Goal: Task Accomplishment & Management: Complete application form

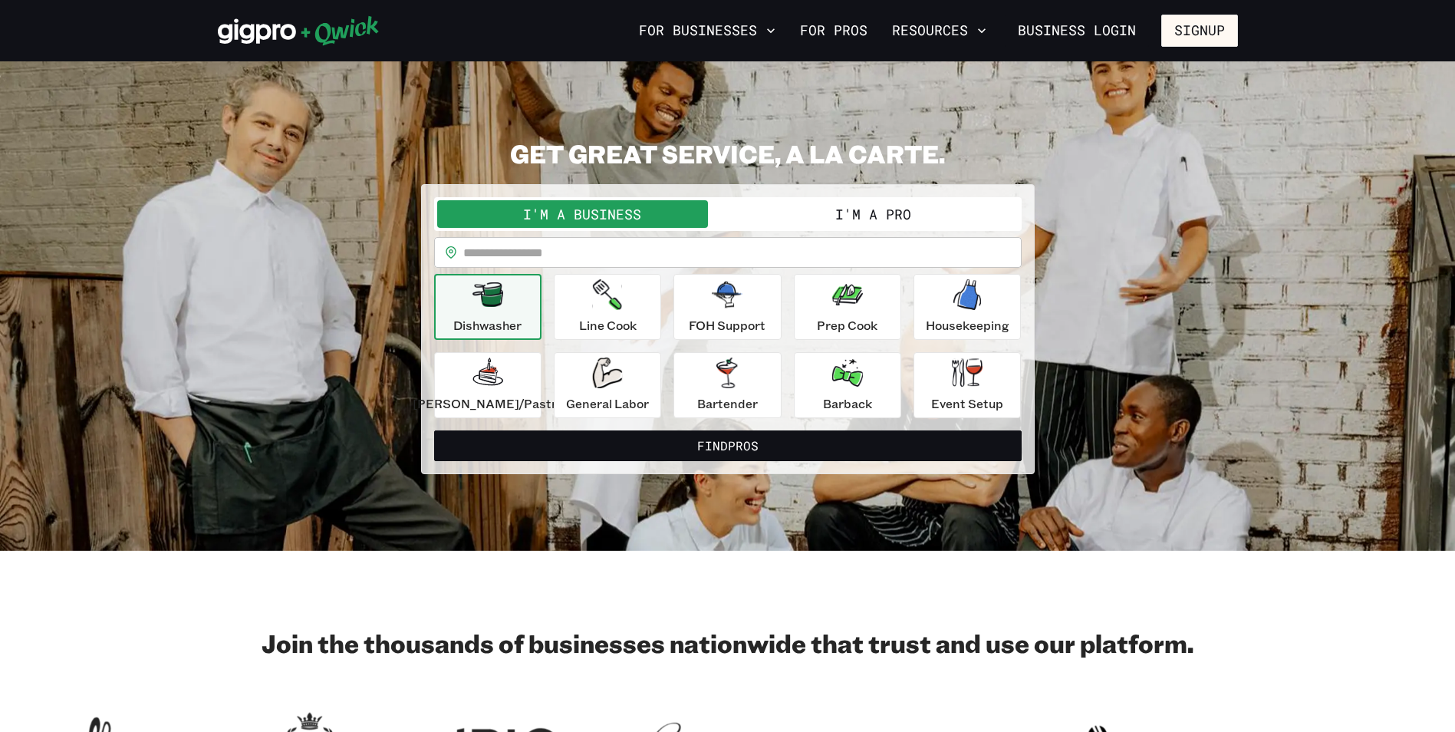
click at [873, 212] on button "I'm a Pro" at bounding box center [873, 214] width 291 height 28
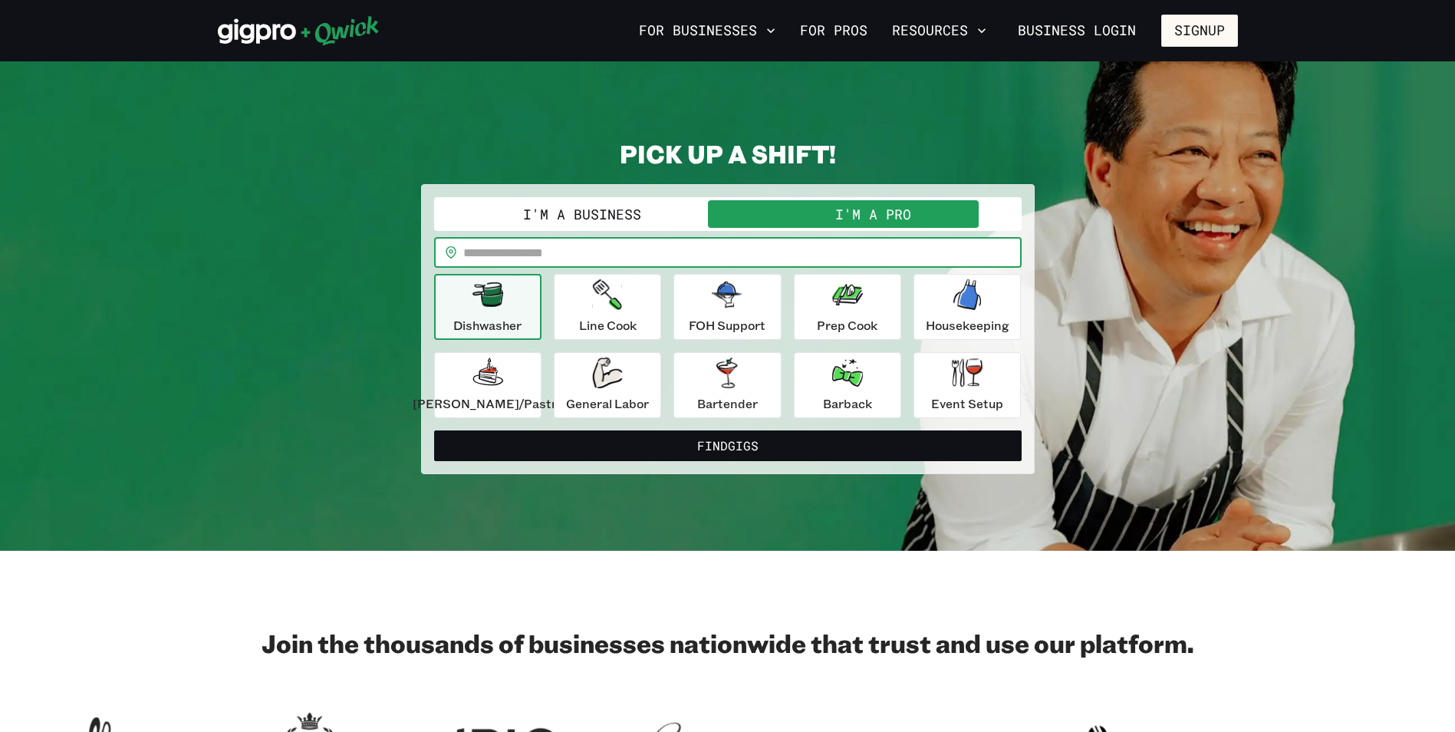
click at [588, 252] on input "text" at bounding box center [742, 252] width 558 height 31
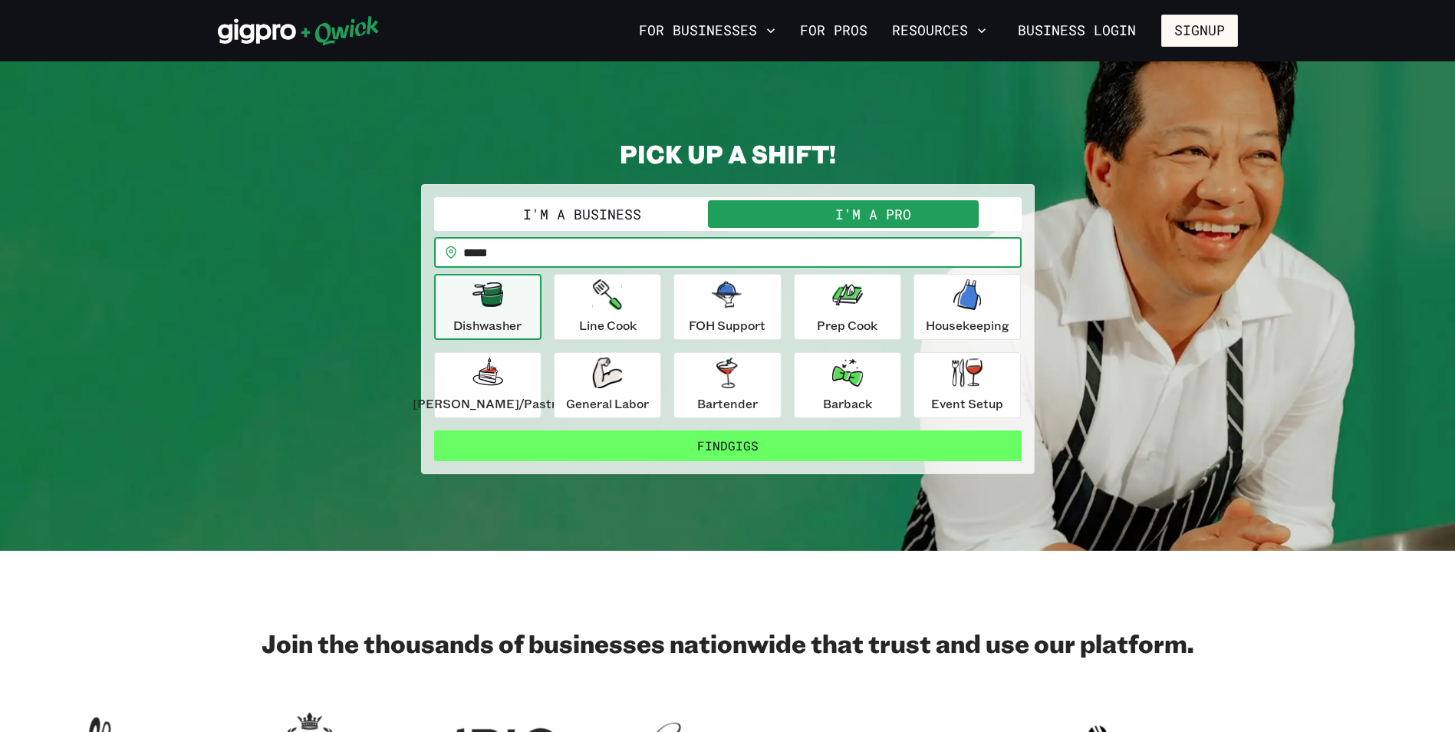
type input "*****"
click at [764, 445] on button "Find Gigs" at bounding box center [727, 445] width 587 height 31
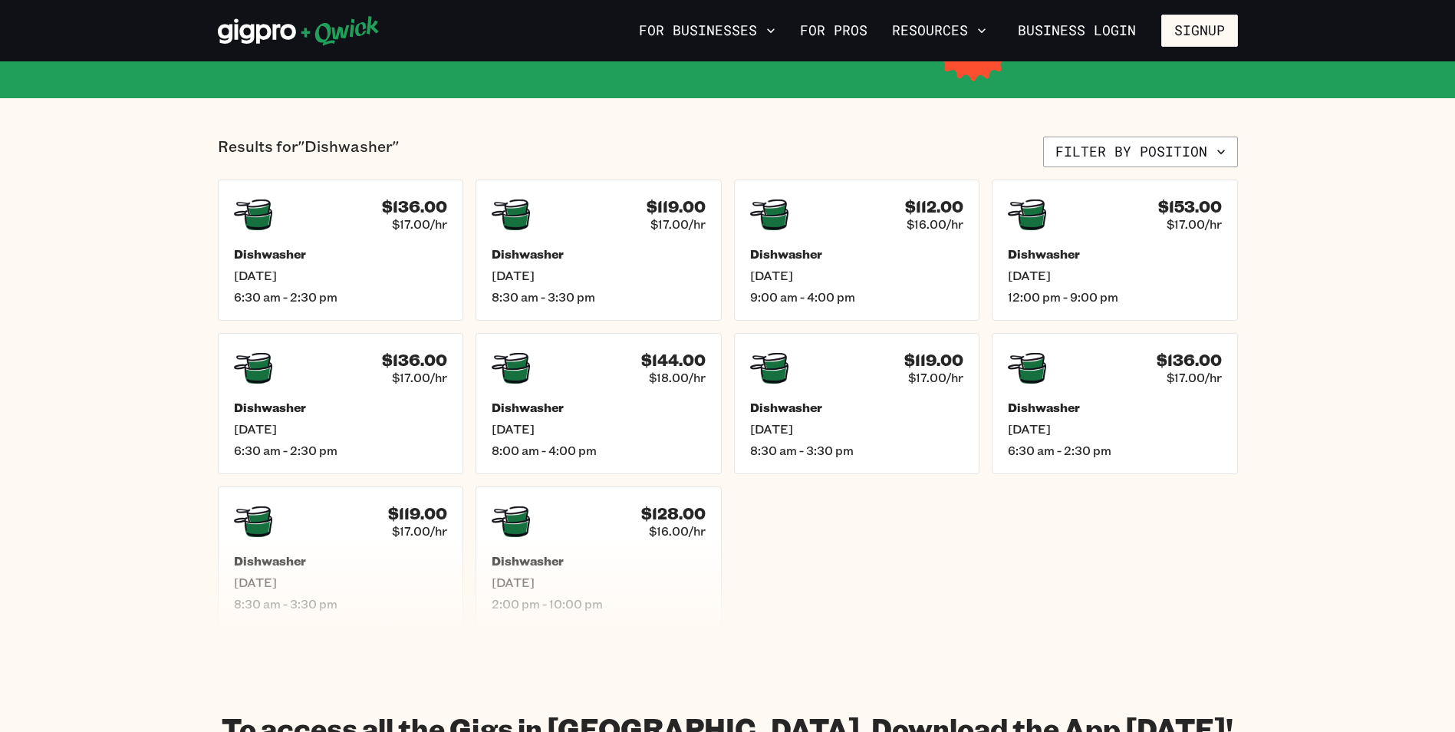
scroll to position [230, 0]
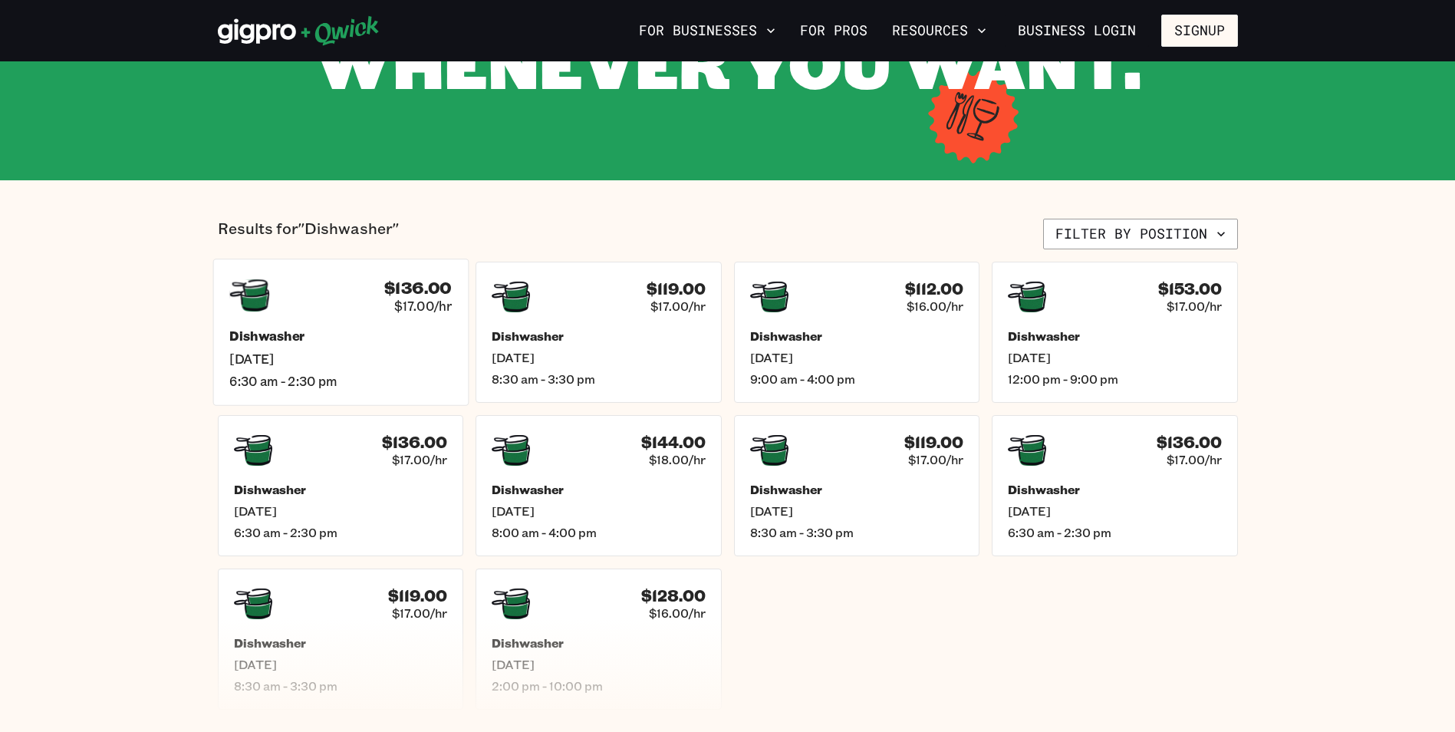
click at [317, 317] on div "$136.00 $17.00/hr Dishwasher [DATE] 6:30 am - 2:30 pm" at bounding box center [339, 331] width 255 height 146
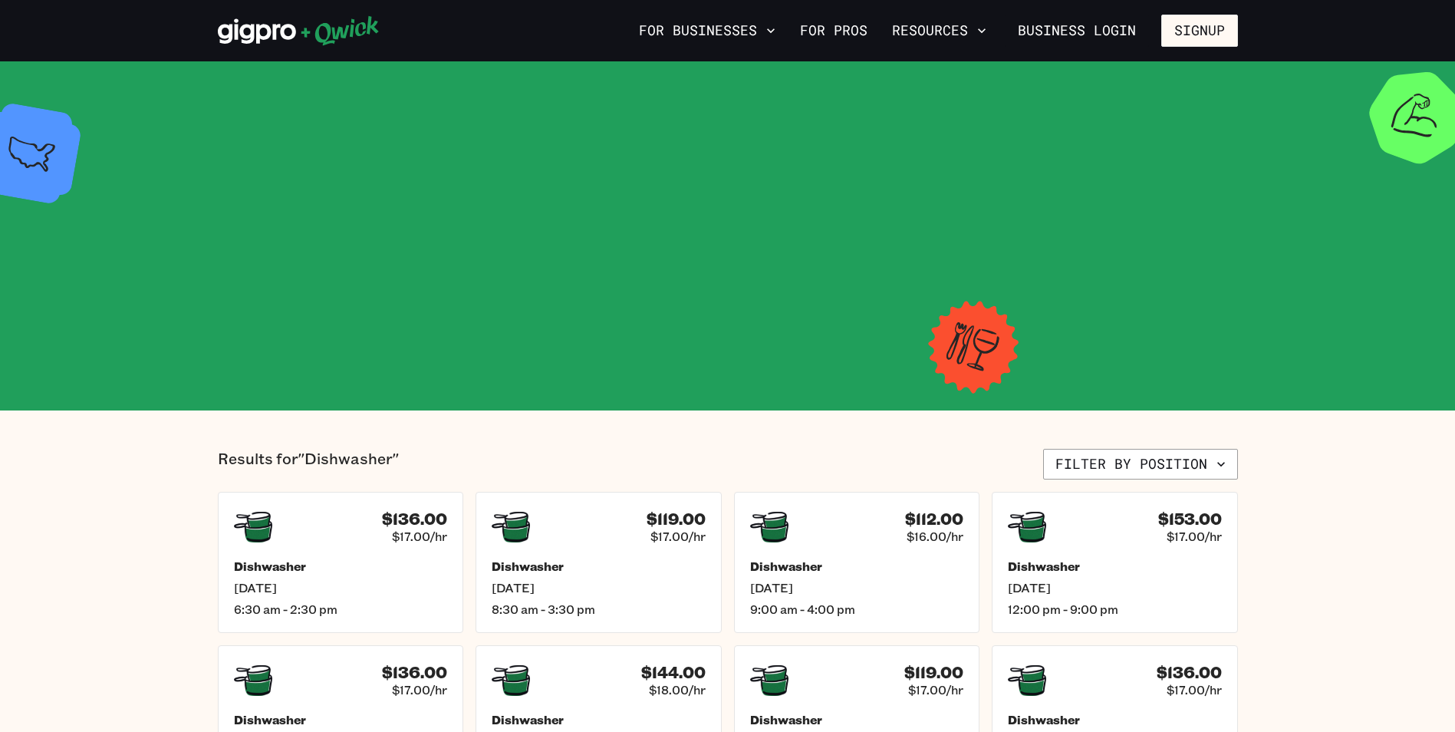
scroll to position [230, 0]
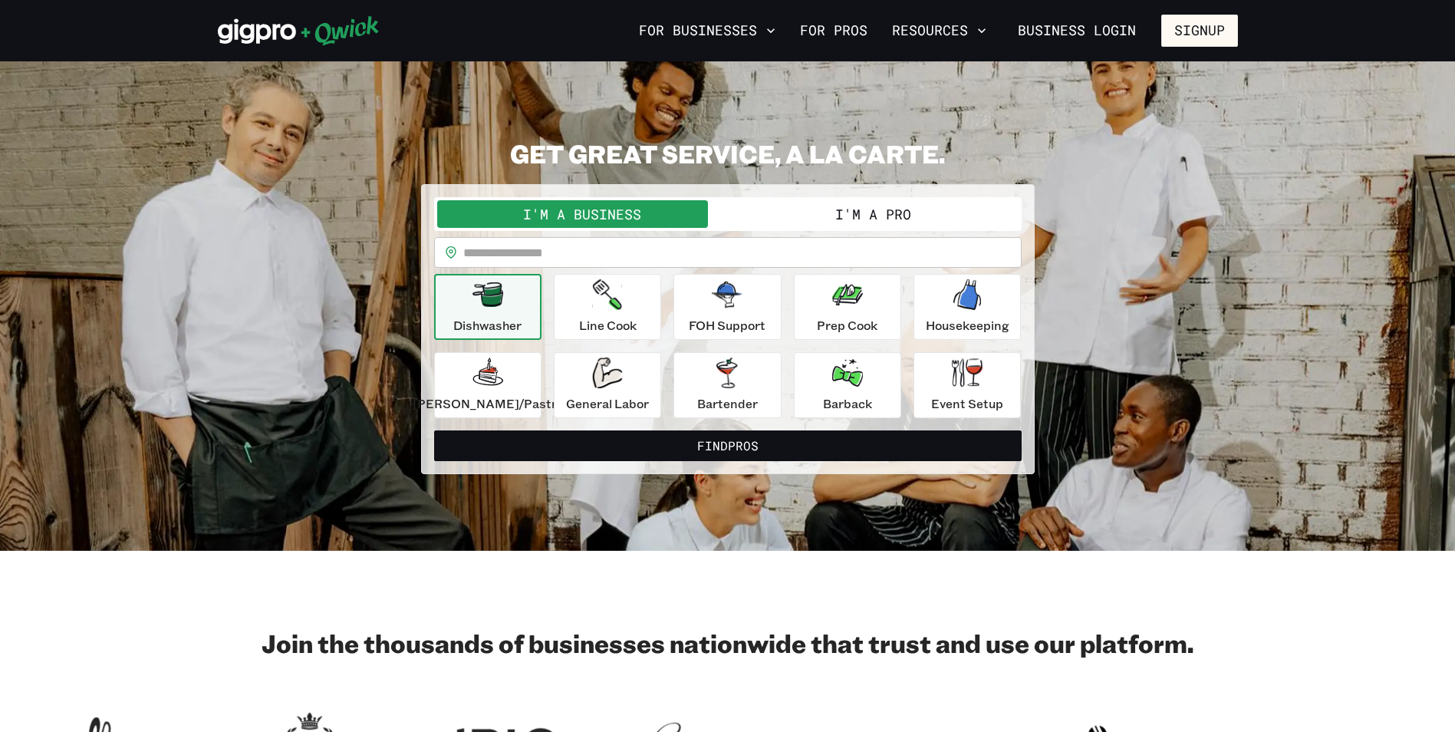
click at [849, 215] on button "I'm a Pro" at bounding box center [873, 214] width 291 height 28
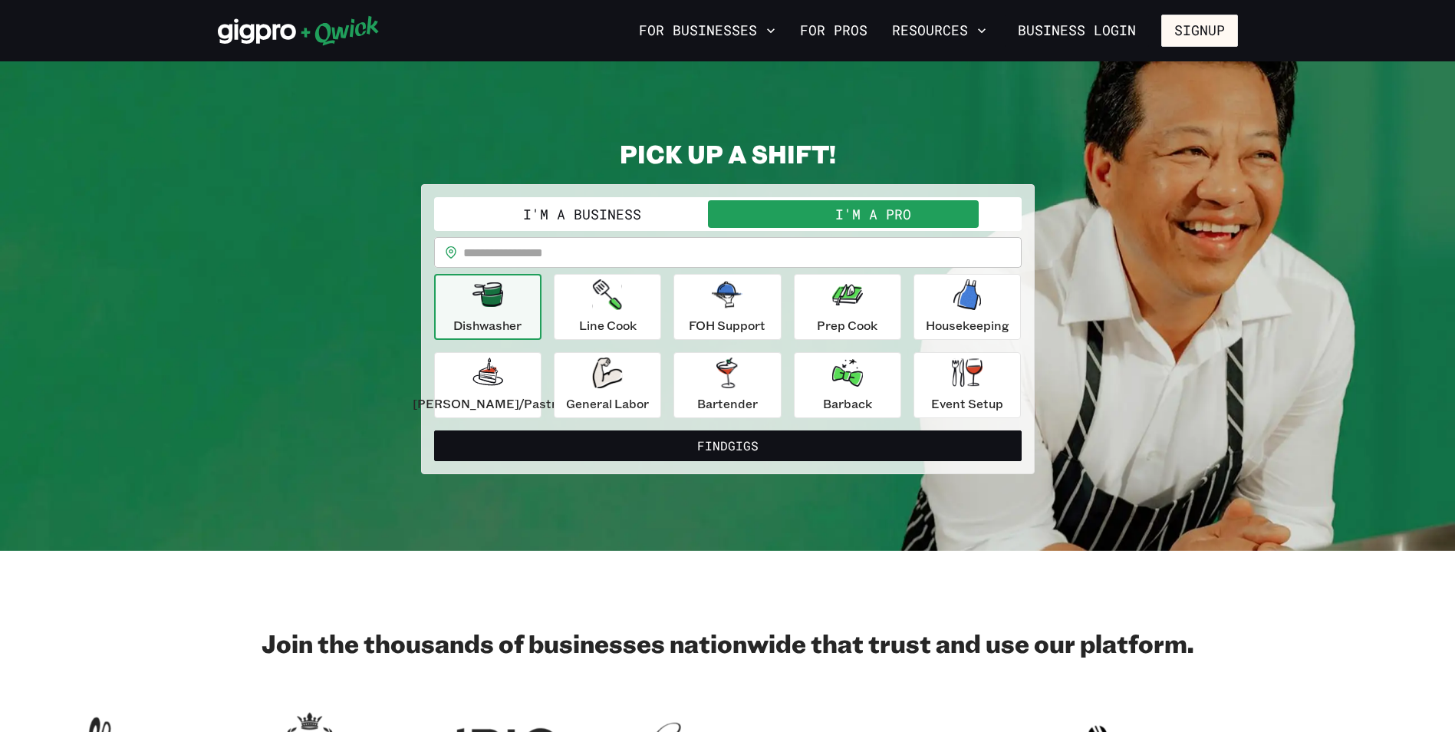
click at [565, 255] on input "text" at bounding box center [742, 252] width 558 height 31
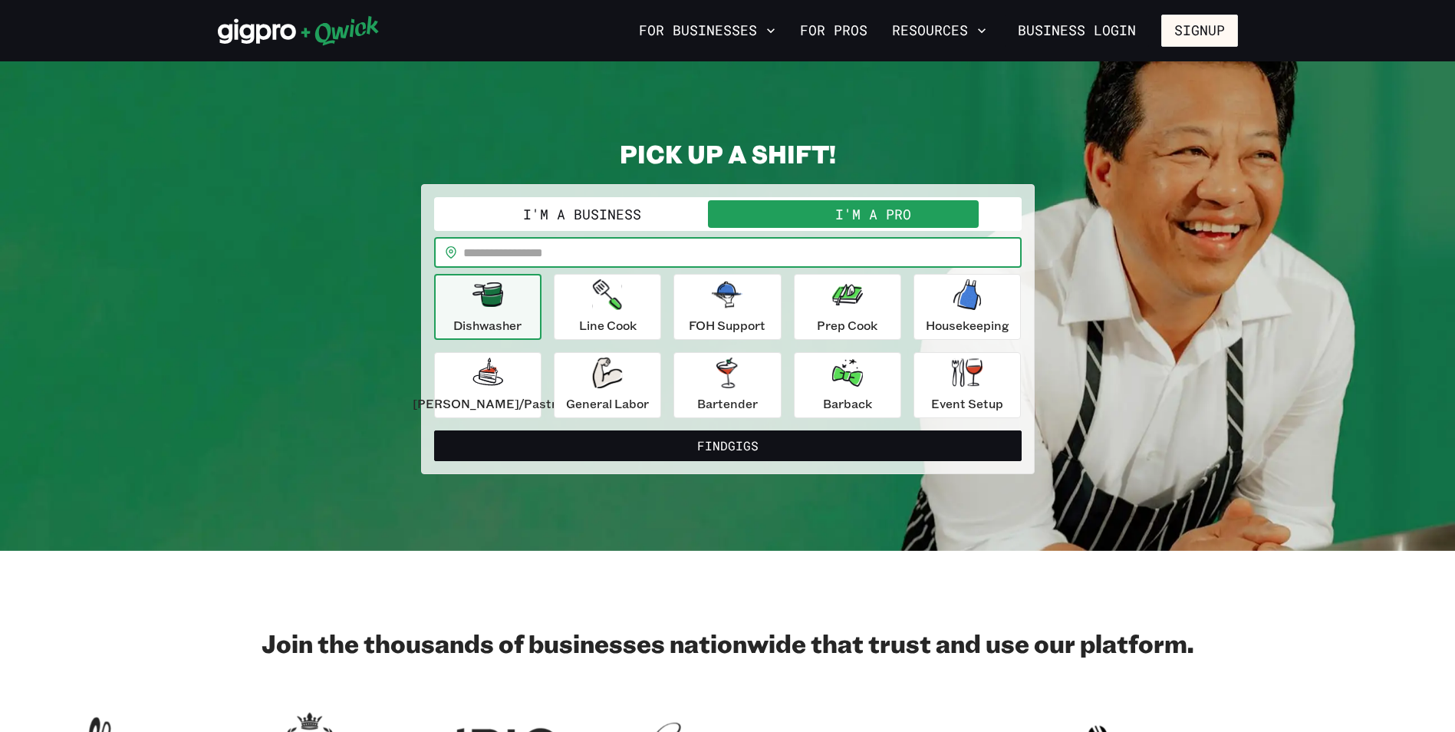
click at [595, 245] on input "text" at bounding box center [742, 252] width 558 height 31
type input "*****"
click at [434, 430] on button "Find Gigs" at bounding box center [727, 445] width 587 height 31
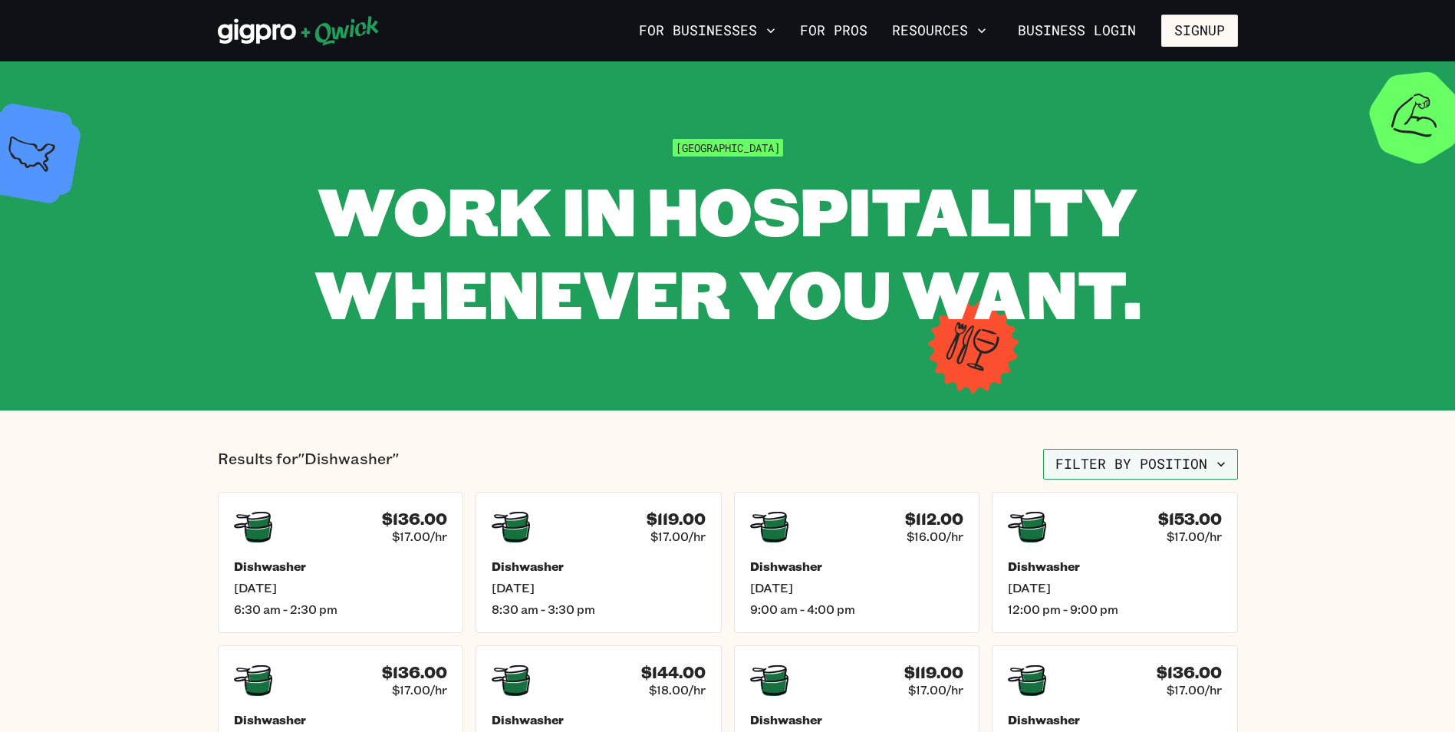
click at [1222, 467] on icon "button" at bounding box center [1220, 463] width 15 height 15
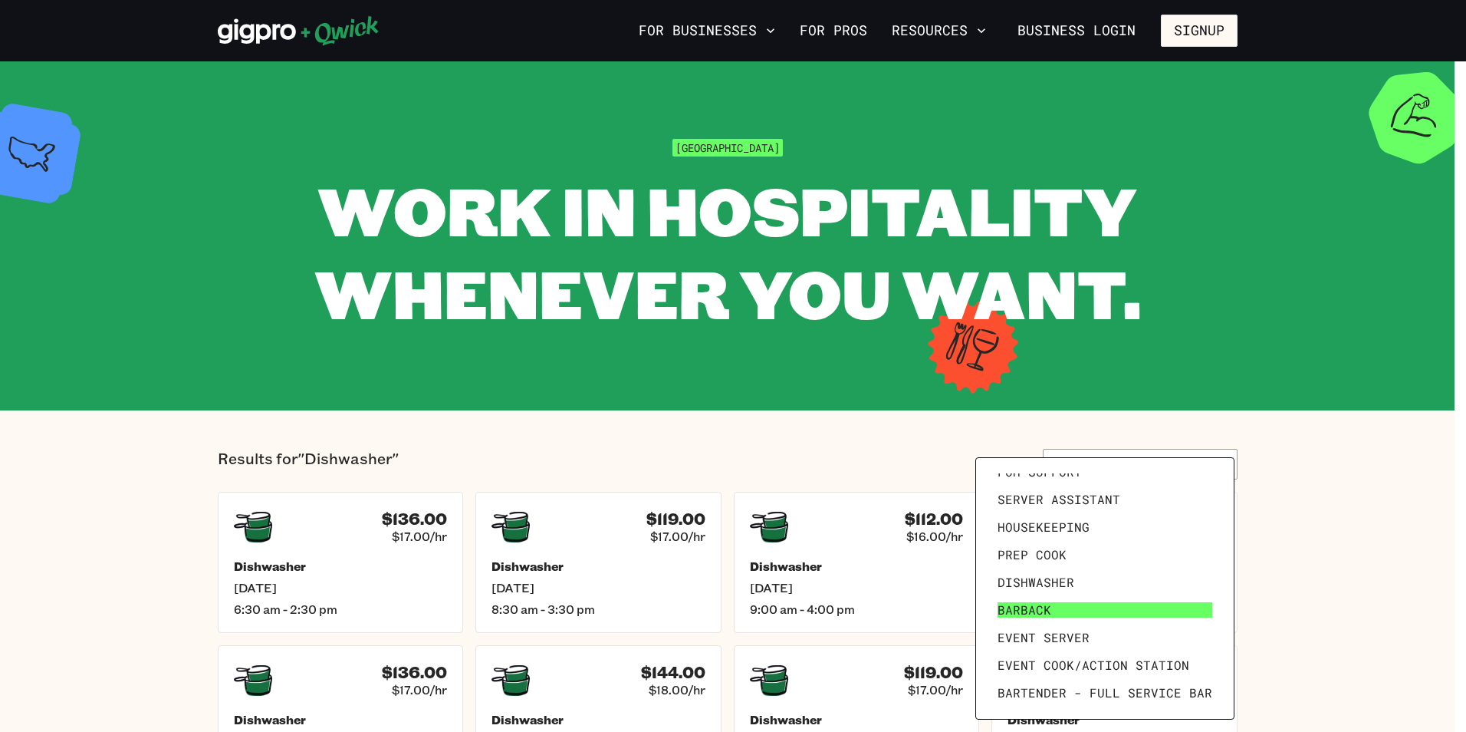
scroll to position [212, 0]
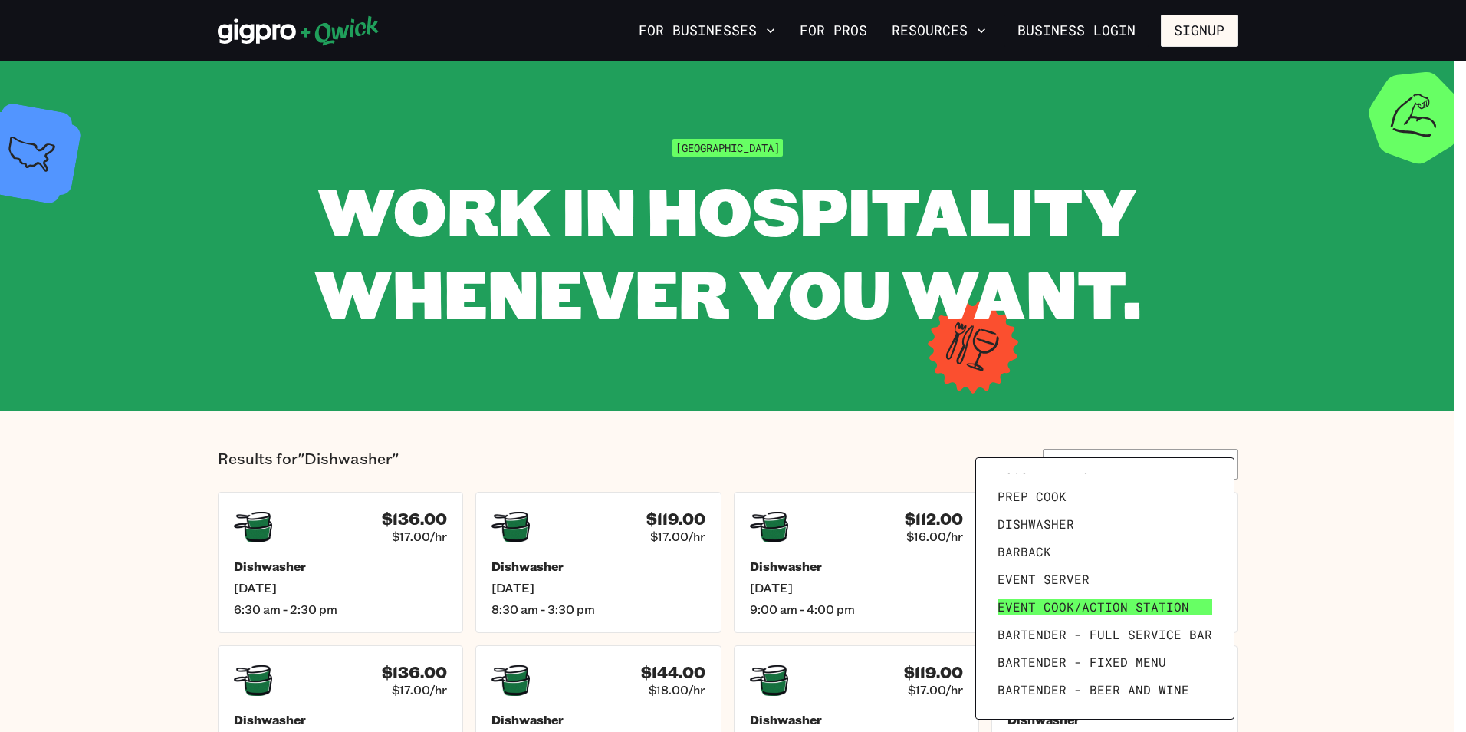
click at [1089, 605] on span "Event Cook/Action Station" at bounding box center [1094, 606] width 192 height 15
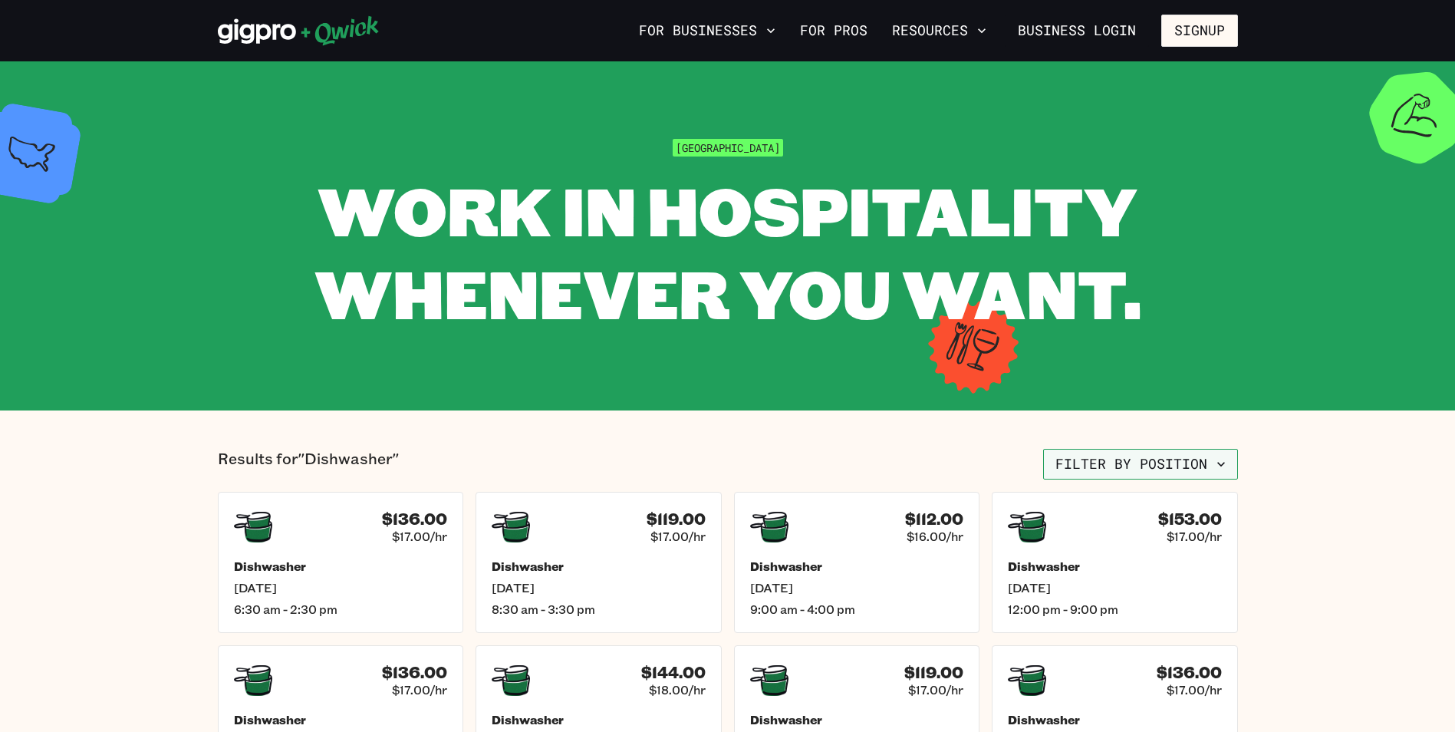
click at [1126, 461] on button "Filter by position" at bounding box center [1140, 464] width 195 height 31
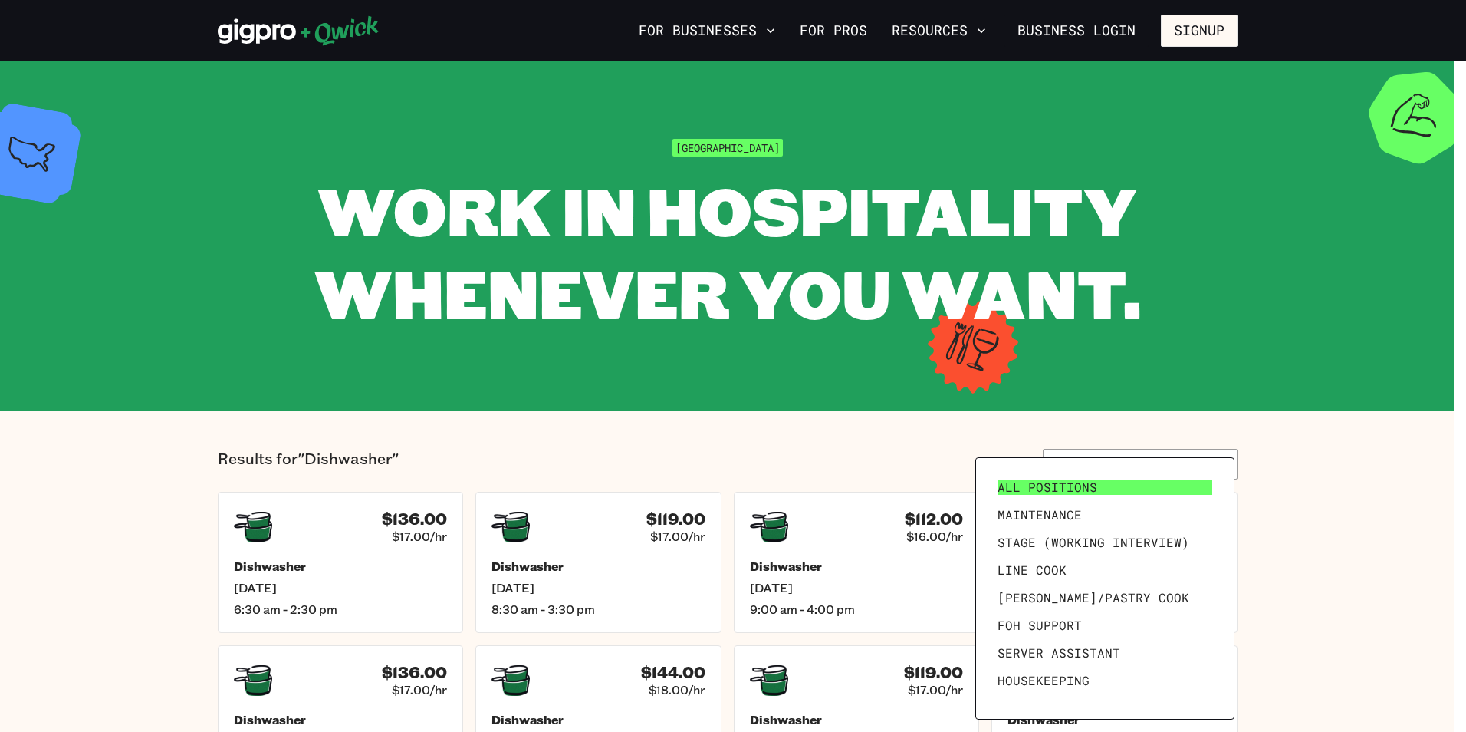
click at [1060, 489] on span "All Positions" at bounding box center [1048, 486] width 100 height 15
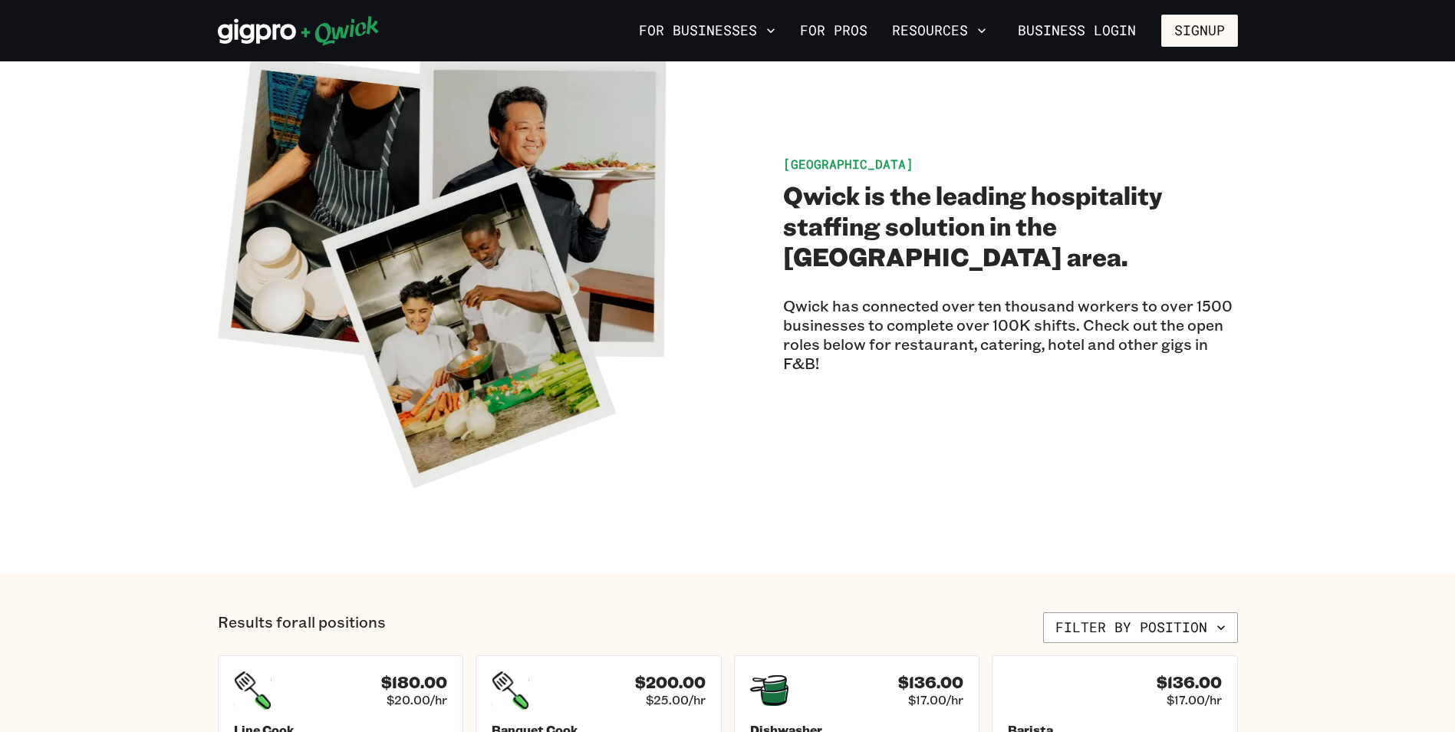
scroll to position [77, 0]
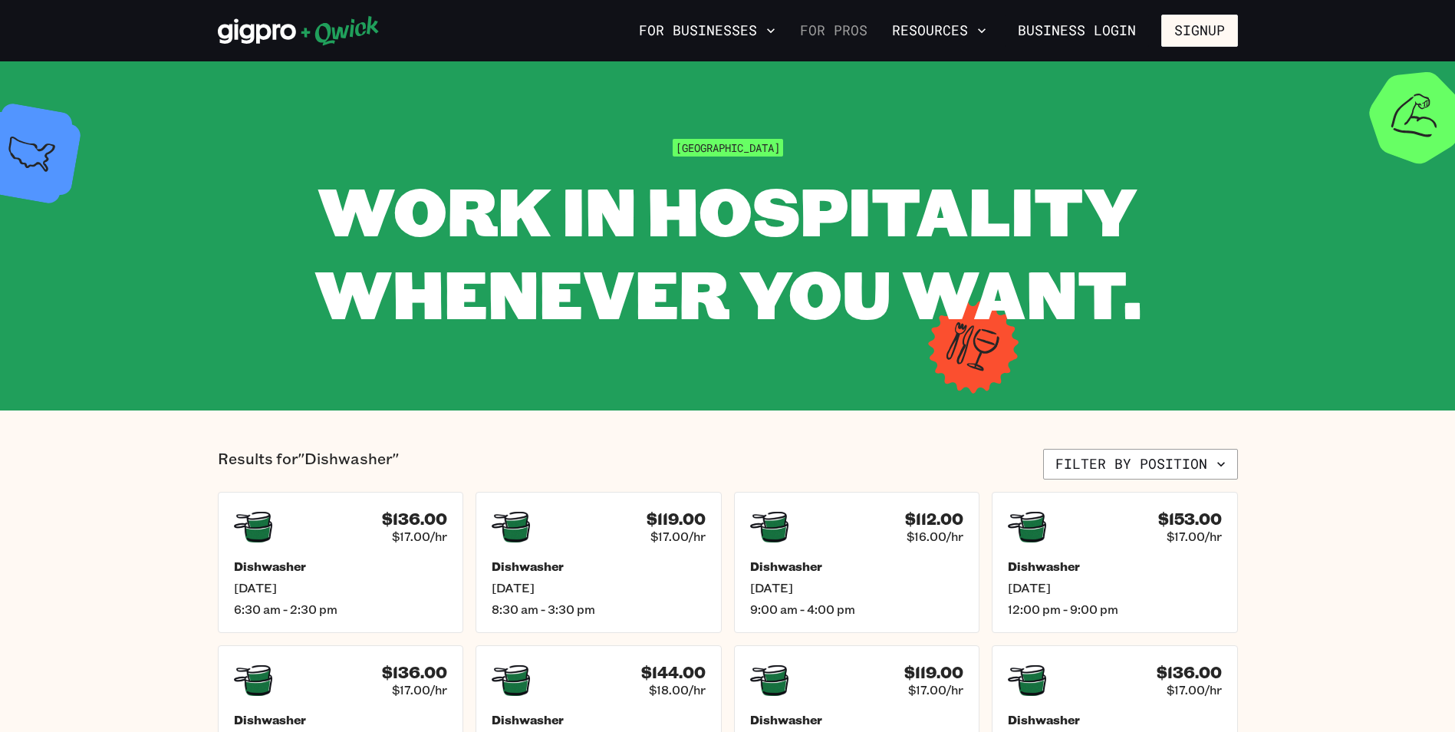
click at [842, 30] on link "For Pros" at bounding box center [834, 31] width 80 height 26
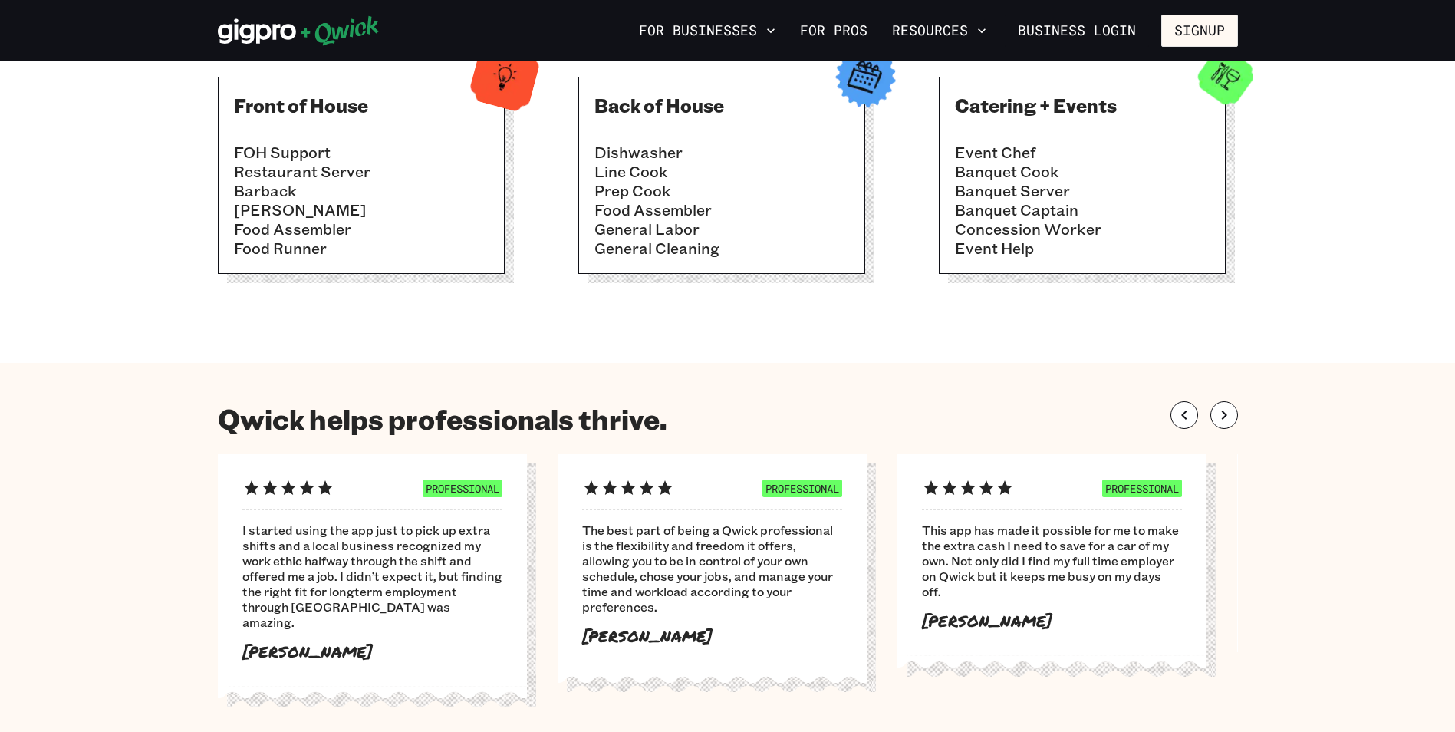
scroll to position [613, 0]
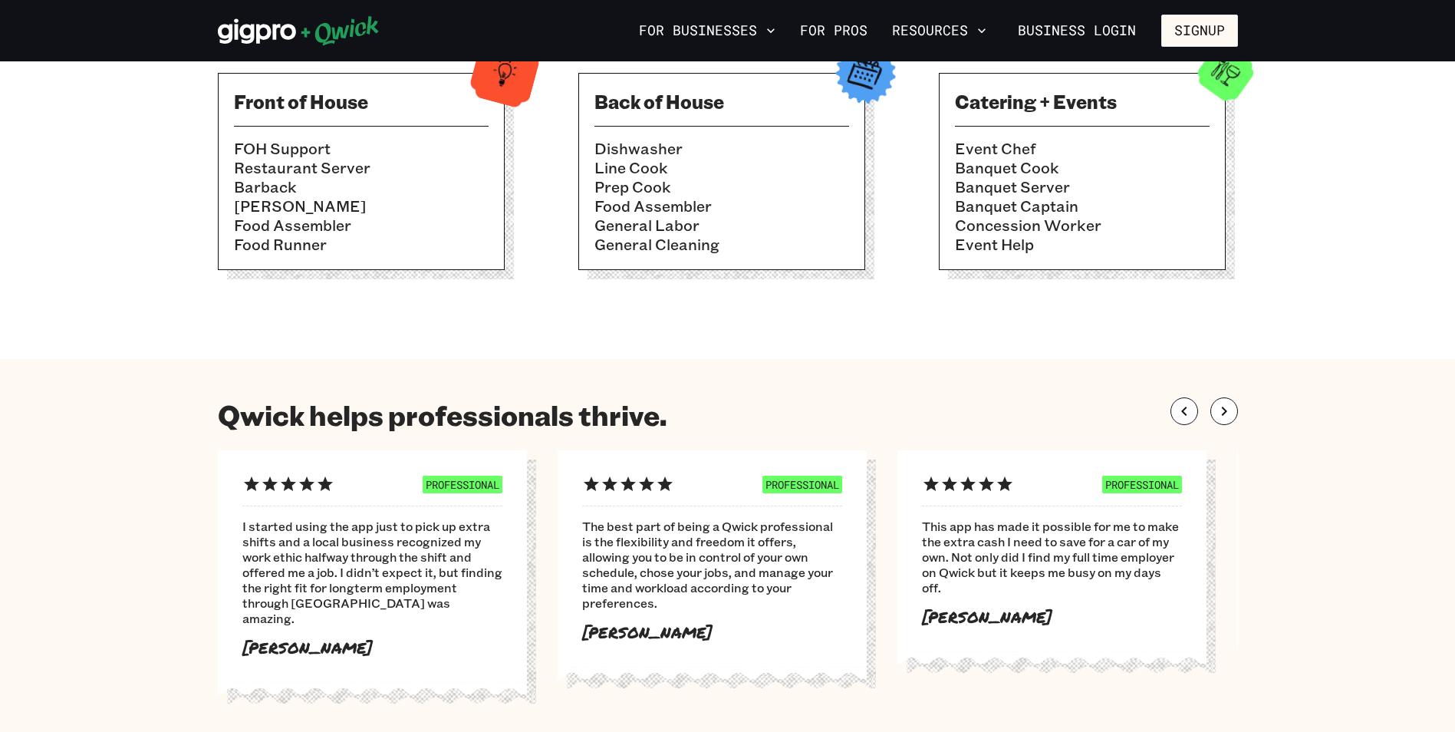
click at [1006, 231] on li "Concession Worker" at bounding box center [1082, 224] width 255 height 19
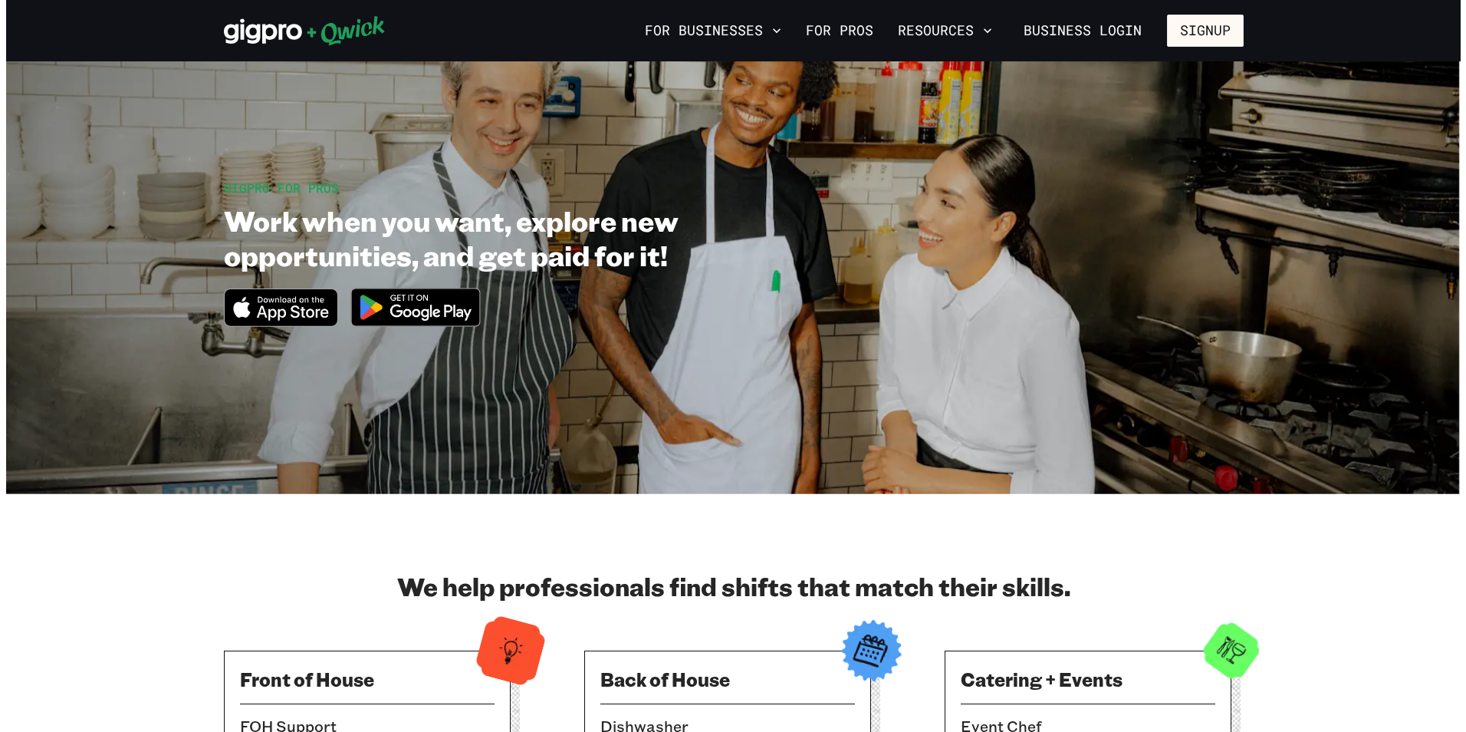
scroll to position [0, 0]
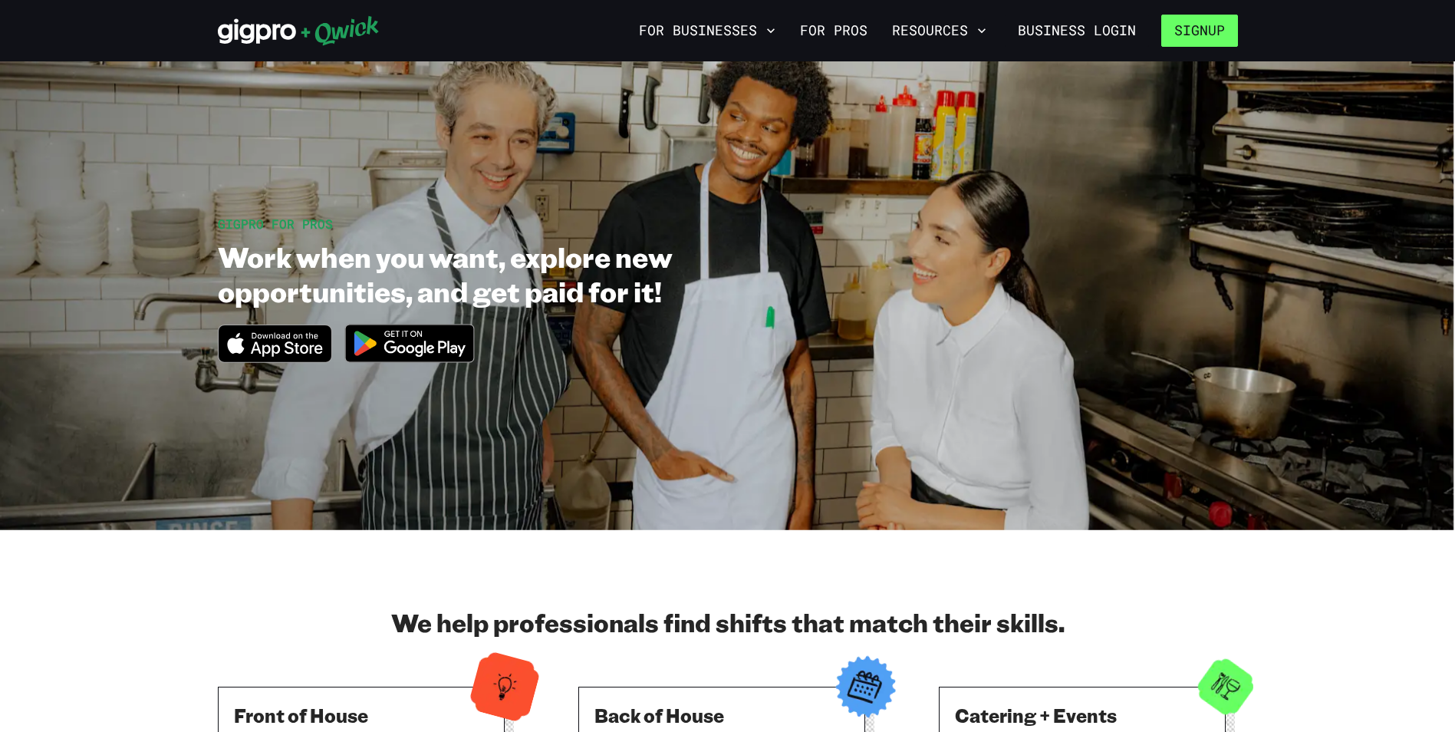
click at [1194, 37] on button "Signup" at bounding box center [1199, 31] width 77 height 32
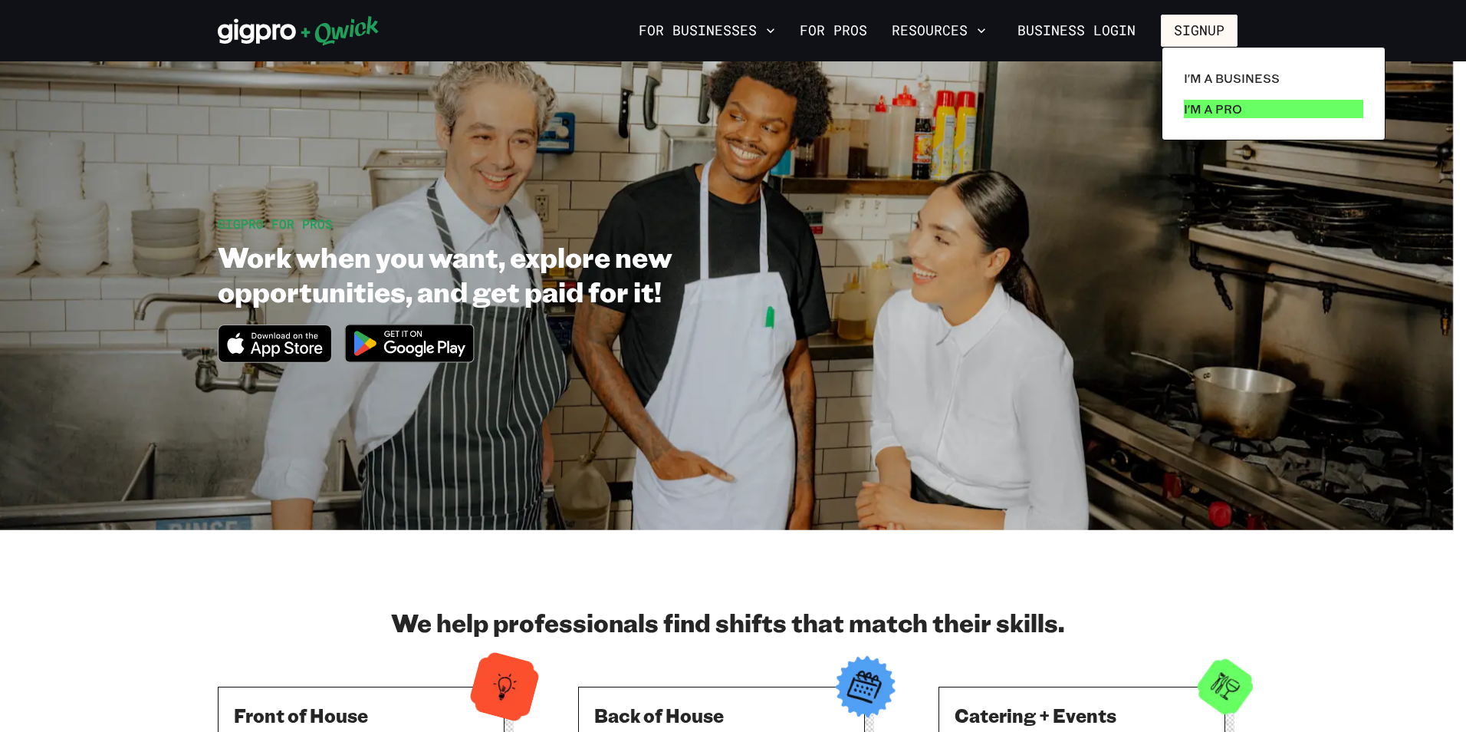
click at [1212, 106] on p "I'm a Pro" at bounding box center [1213, 109] width 58 height 18
click at [1230, 112] on p "I'm a Pro" at bounding box center [1213, 109] width 58 height 18
click at [1192, 113] on p "I'm a Pro" at bounding box center [1213, 109] width 58 height 18
click at [1212, 108] on p "I'm a Pro" at bounding box center [1213, 109] width 58 height 18
